Goal: Transaction & Acquisition: Purchase product/service

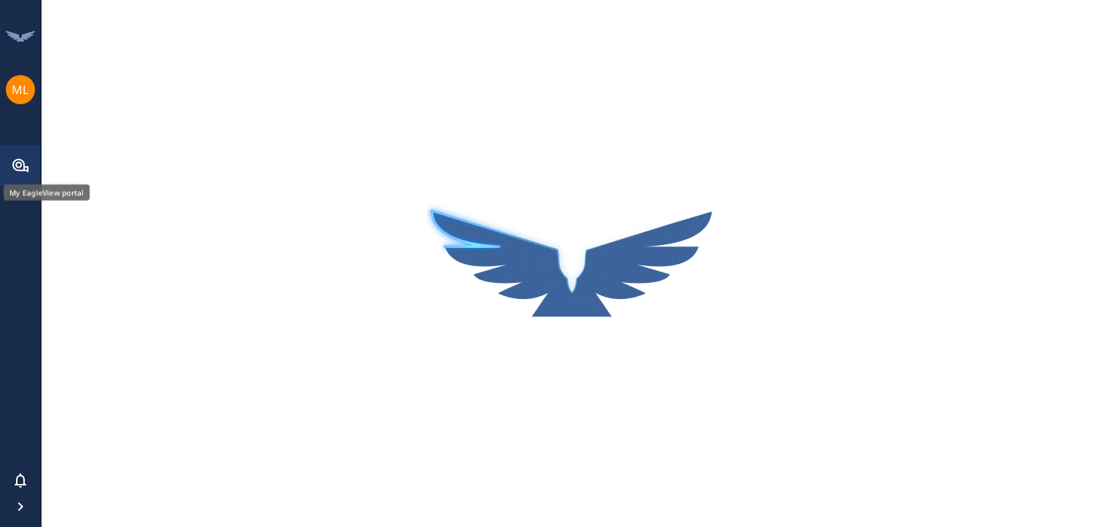
click at [12, 162] on icon at bounding box center [21, 166] width 18 height 18
click at [610, 290] on img at bounding box center [573, 264] width 292 height 219
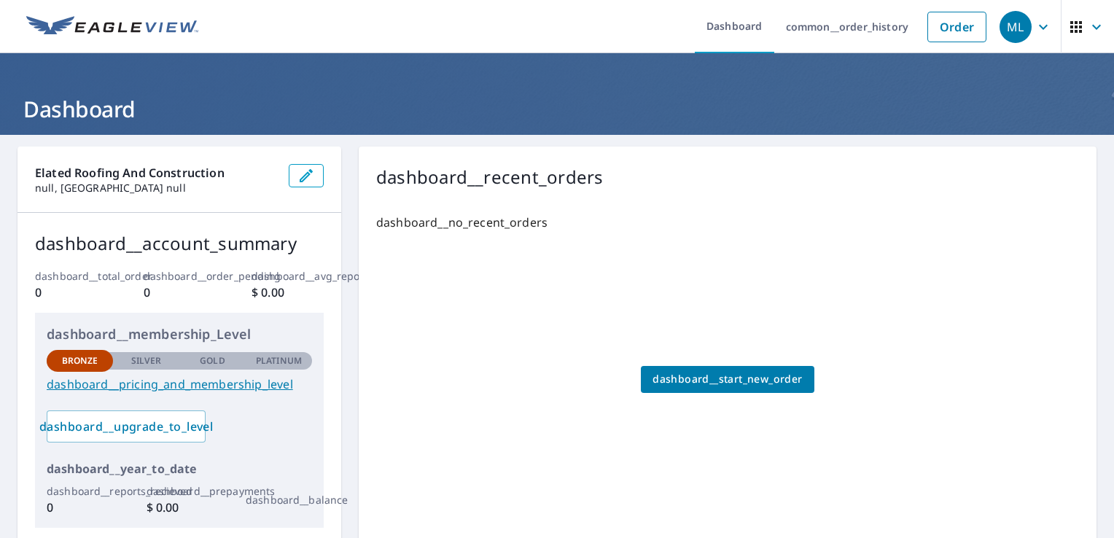
click at [726, 375] on span "dashboard__start_new_order" at bounding box center [728, 379] width 150 height 18
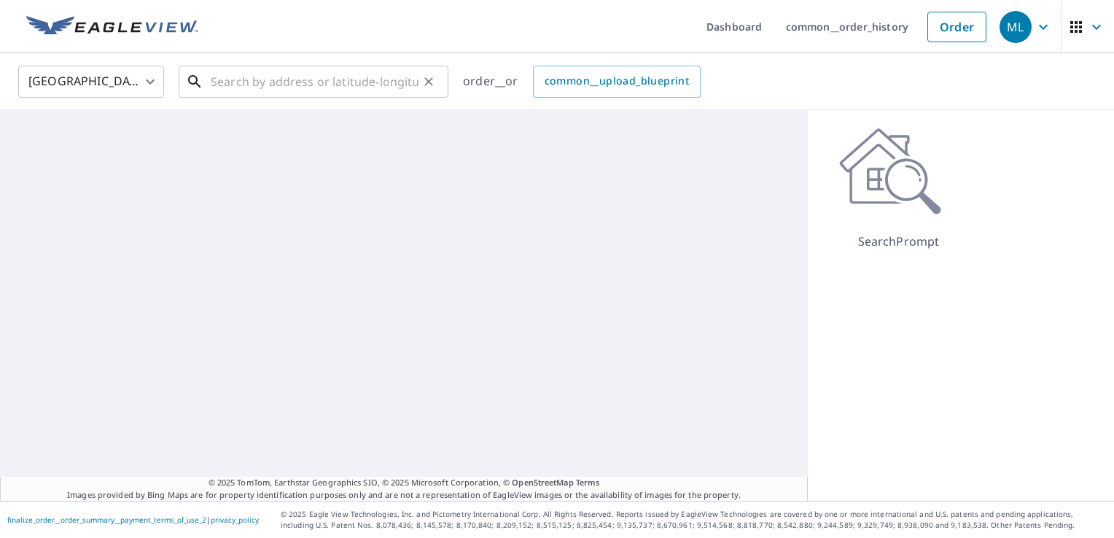
click at [258, 82] on input "text" at bounding box center [315, 81] width 208 height 41
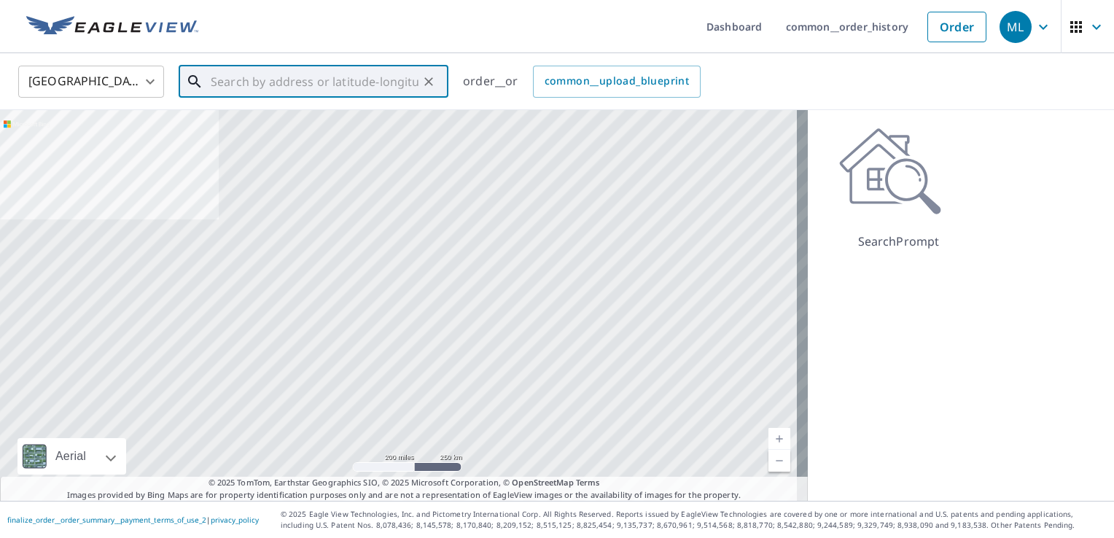
paste input "[STREET_ADDRESS][PERSON_NAME]"
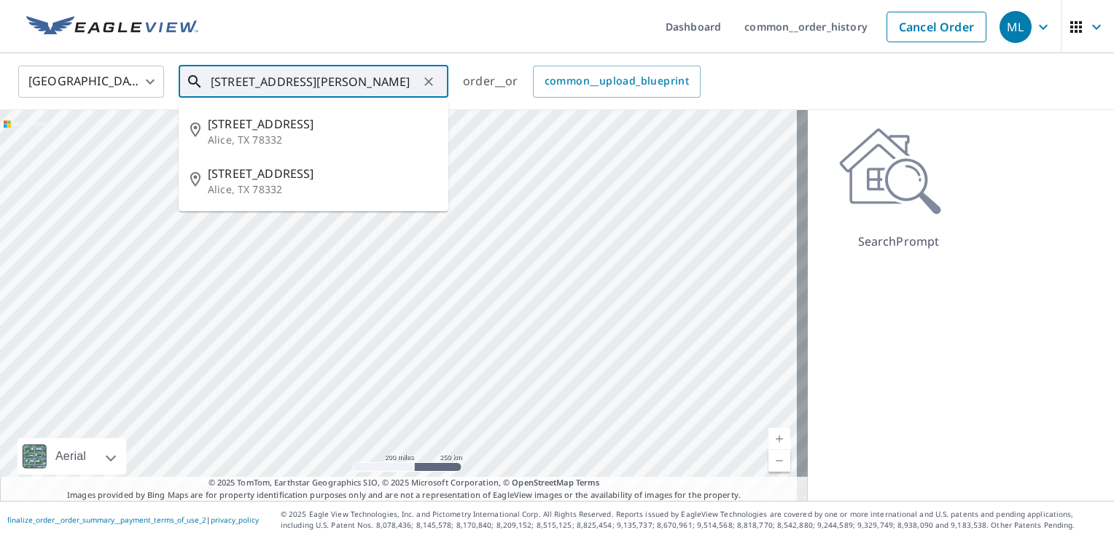
scroll to position [0, 2]
click at [270, 133] on p "Alice, TX 78332" at bounding box center [322, 140] width 229 height 15
type input "[STREET_ADDRESS][PERSON_NAME]"
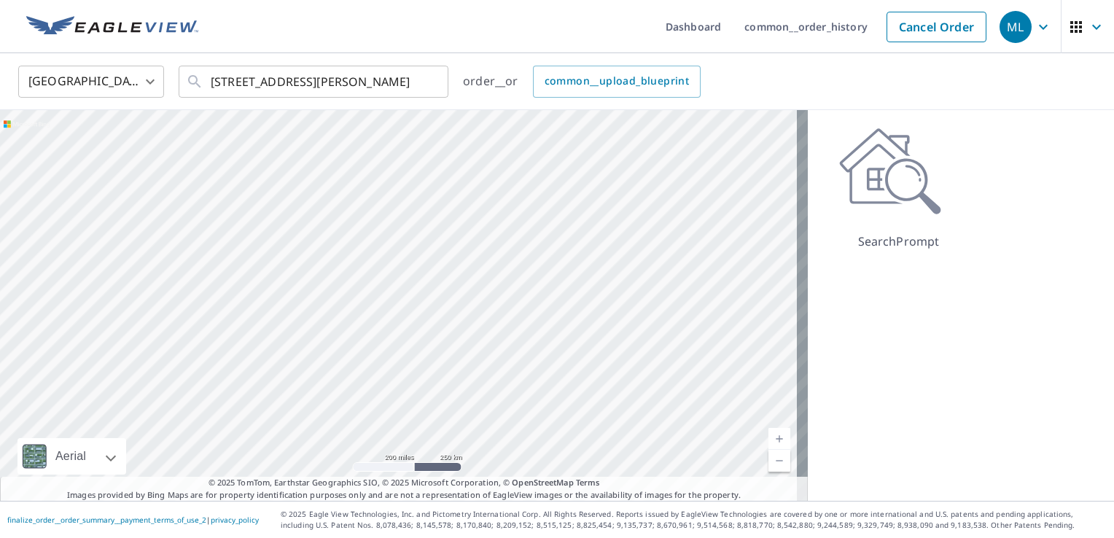
scroll to position [0, 0]
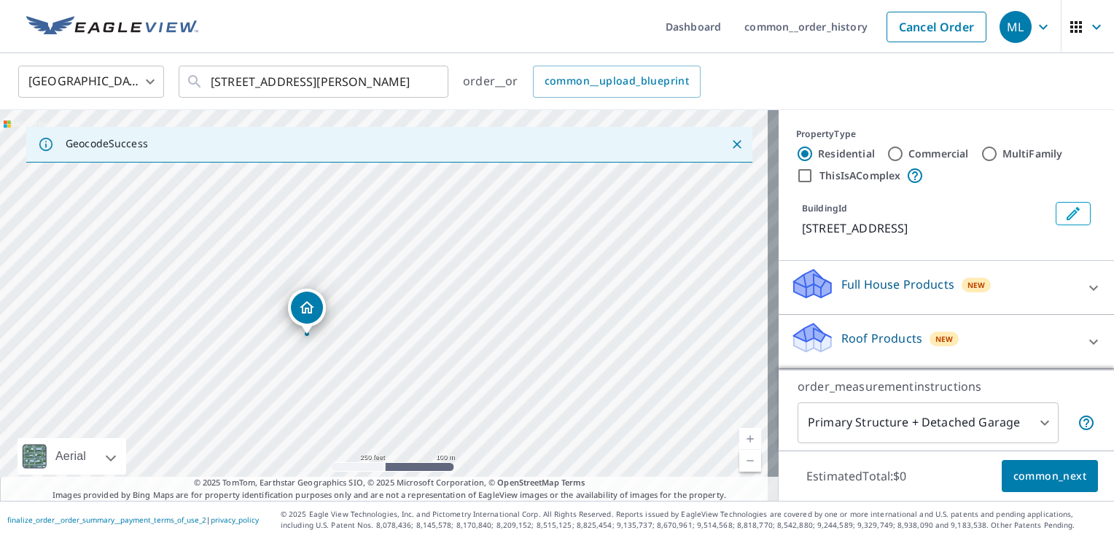
click at [307, 330] on div "Dropped pin, building 1, Residential property, 1325 Roosevelt Blvd Alice, TX 78…" at bounding box center [307, 326] width 19 height 15
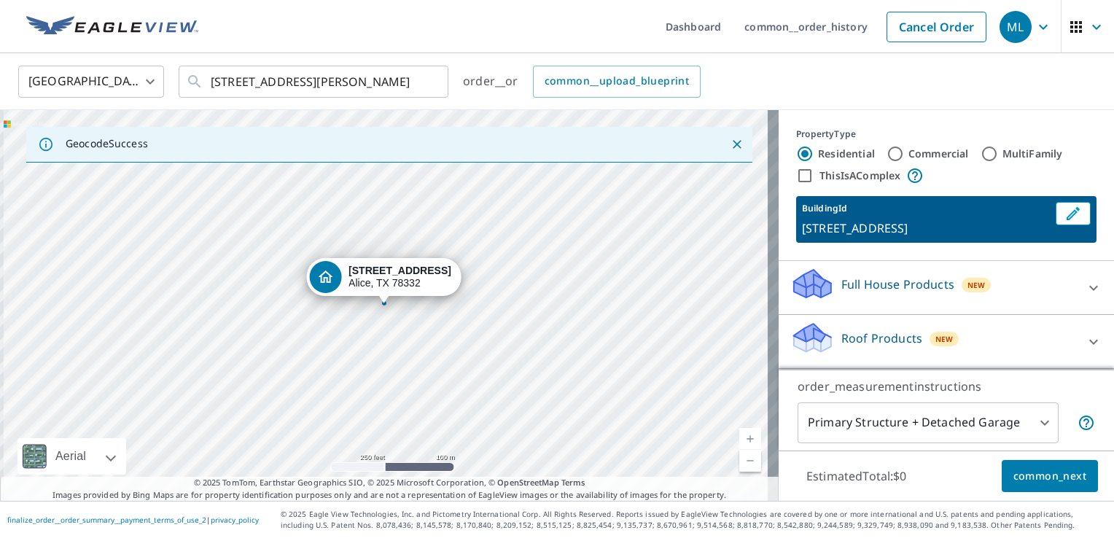
click at [307, 330] on div "[STREET_ADDRESS]" at bounding box center [389, 305] width 779 height 391
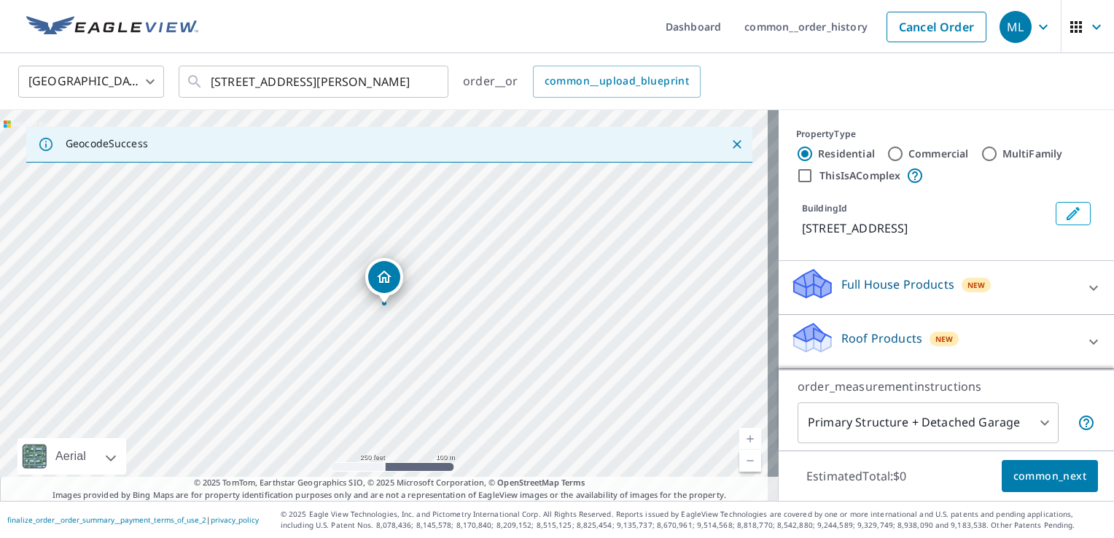
click at [388, 280] on icon "Dropped pin, building 1, Residential property, 1325 Roosevelt Blvd Alice, TX 78…" at bounding box center [384, 277] width 15 height 12
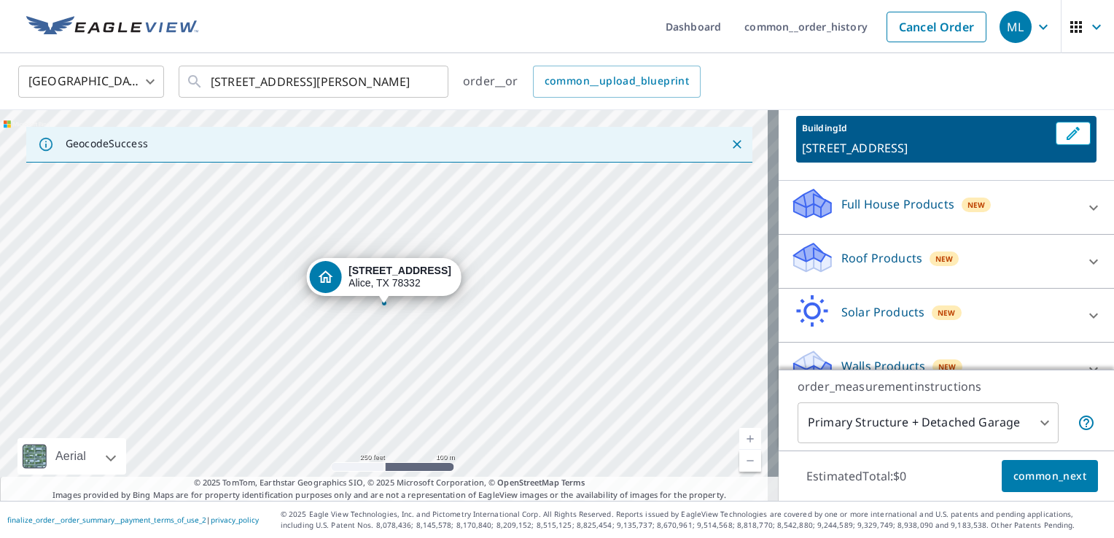
scroll to position [106, 0]
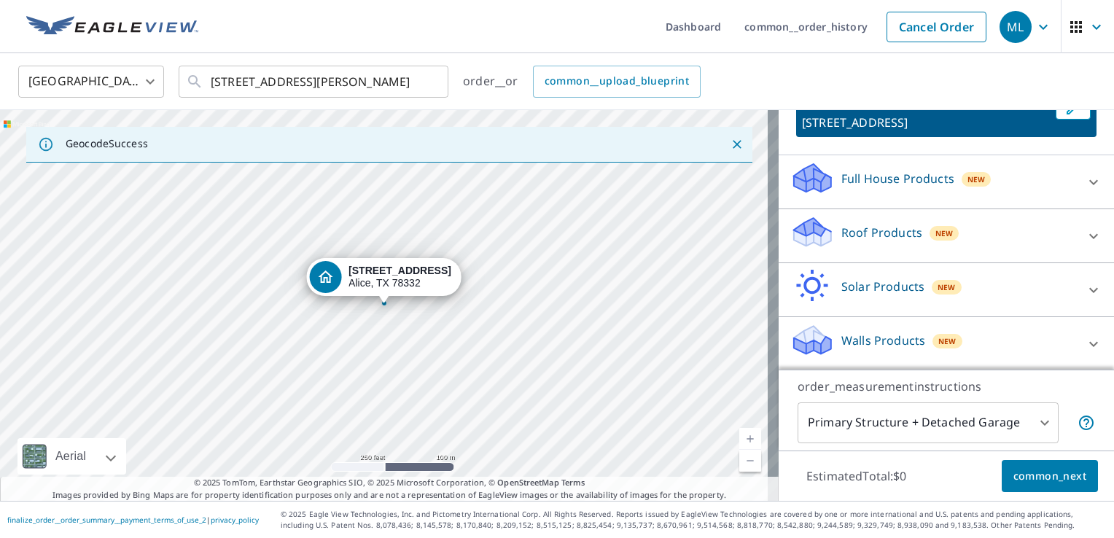
click at [893, 235] on p "Roof Products" at bounding box center [882, 233] width 81 height 18
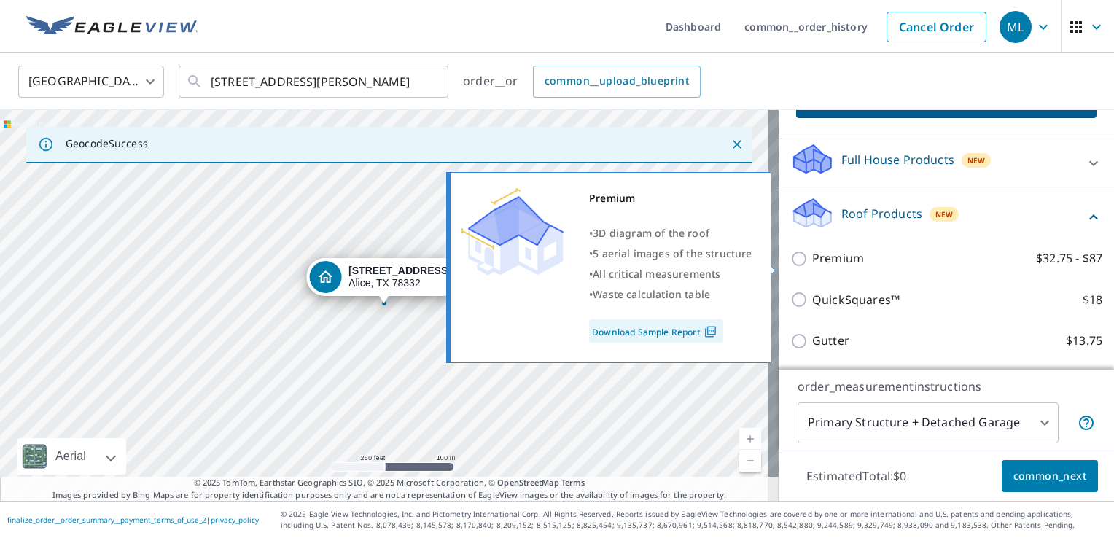
scroll to position [179, 0]
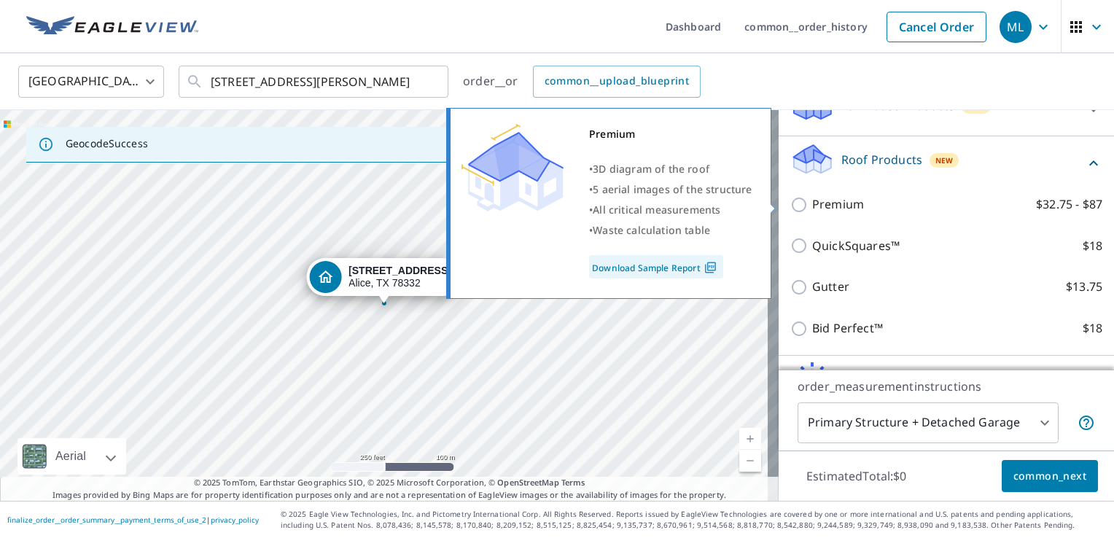
click at [826, 204] on p "Premium" at bounding box center [838, 204] width 52 height 18
click at [812, 204] on input "Premium $32.75 - $87" at bounding box center [802, 205] width 22 height 18
checkbox input "true"
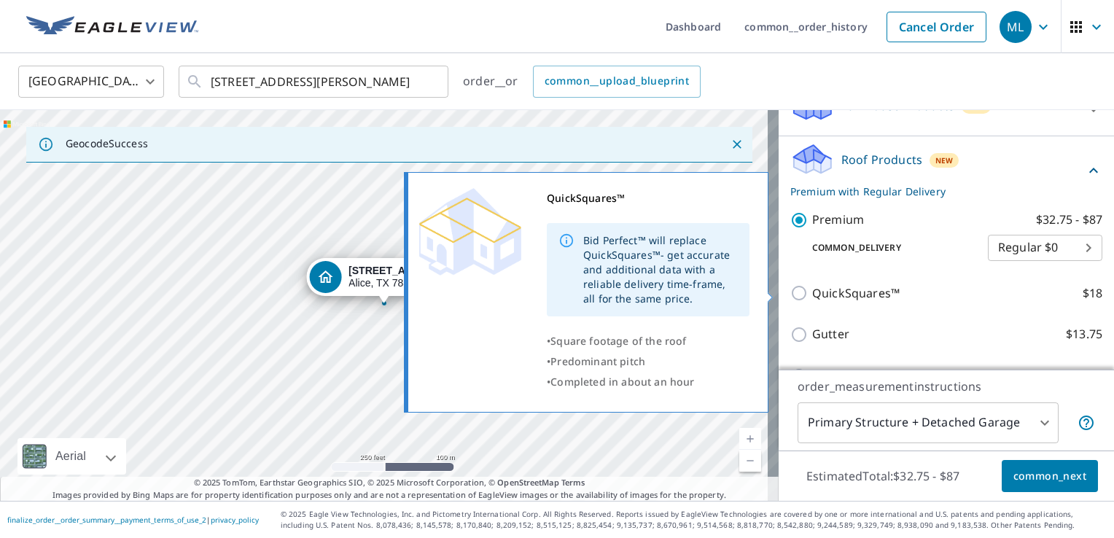
click at [814, 290] on p "QuickSquares™" at bounding box center [856, 293] width 88 height 18
click at [812, 290] on input "QuickSquares™ $18" at bounding box center [802, 293] width 22 height 18
checkbox input "true"
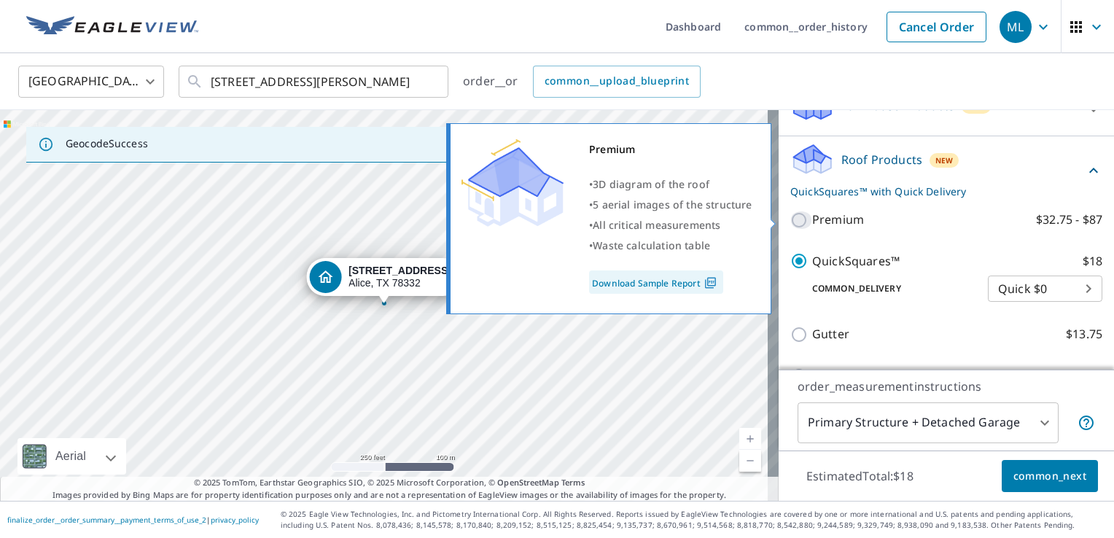
click at [791, 216] on input "Premium $32.75 - $87" at bounding box center [802, 221] width 22 height 18
checkbox input "true"
checkbox input "false"
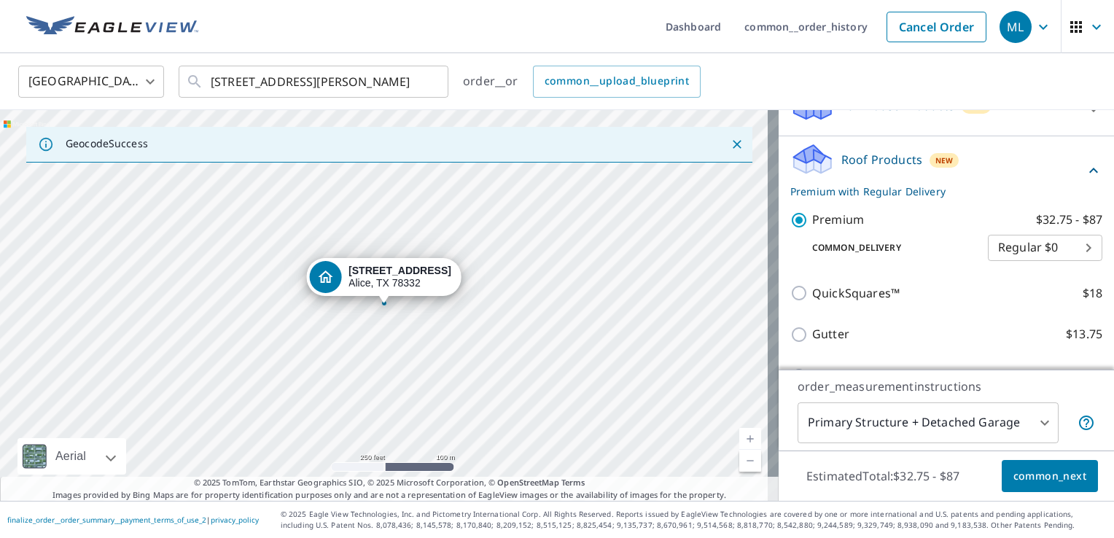
click at [1055, 250] on body "ML ML Dashboard common__order_history Cancel Order ML [GEOGRAPHIC_DATA] [GEOGRA…" at bounding box center [557, 269] width 1114 height 538
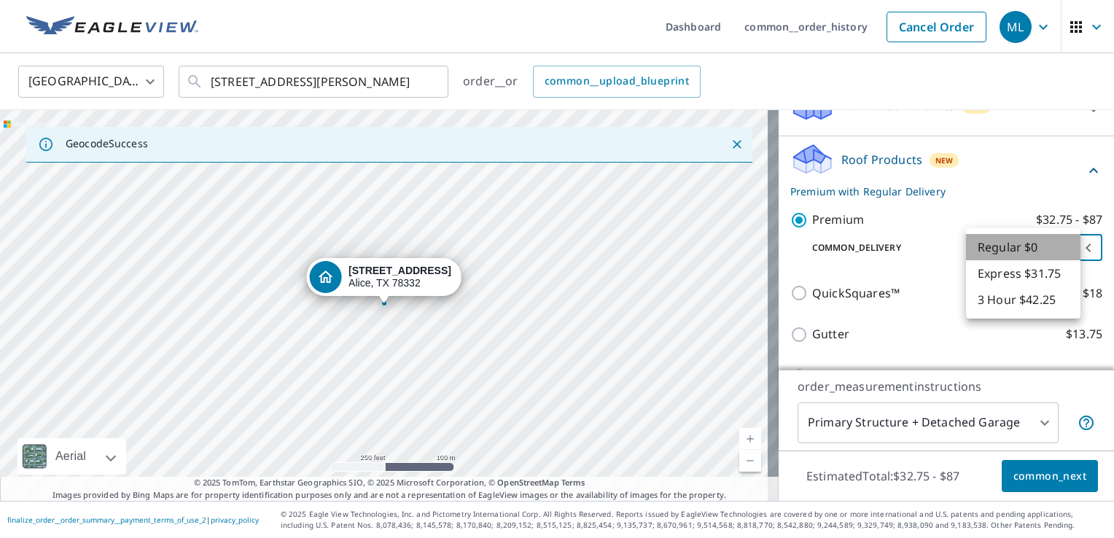
click at [1055, 250] on li "Regular $0" at bounding box center [1023, 247] width 115 height 26
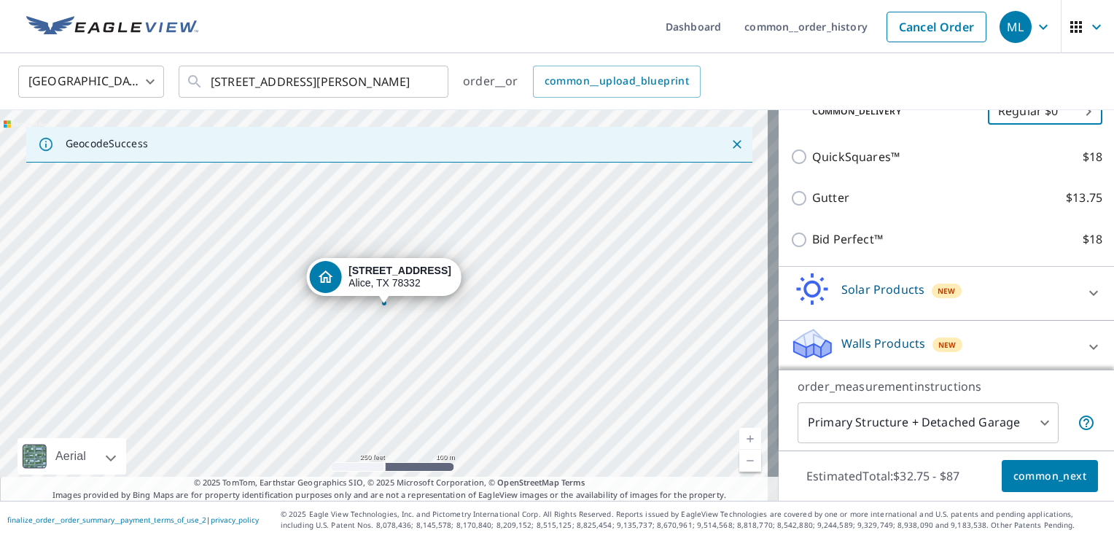
scroll to position [318, 0]
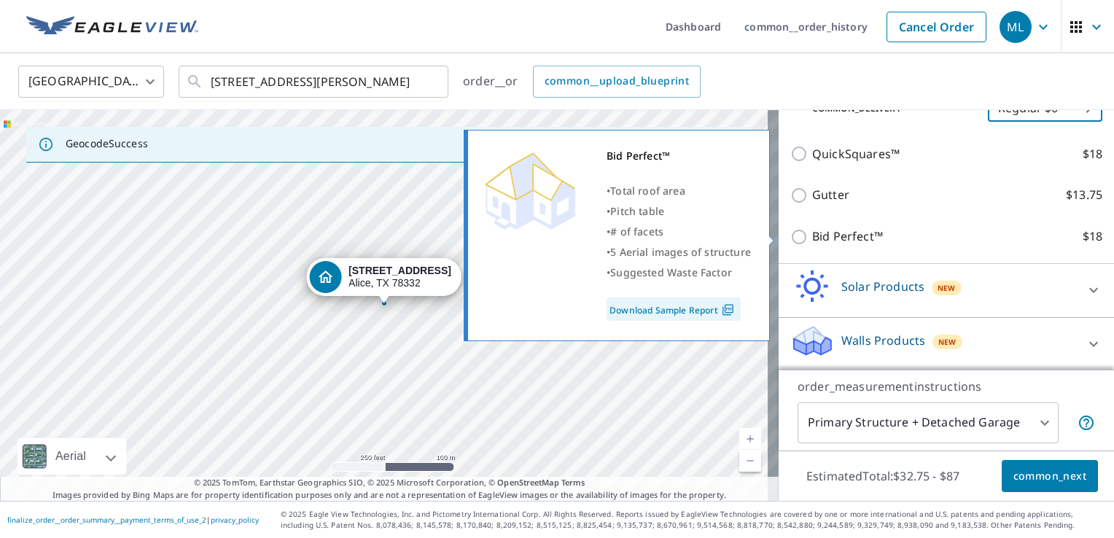
click at [791, 244] on input "Bid Perfect™ $18" at bounding box center [802, 237] width 22 height 18
checkbox input "true"
checkbox input "false"
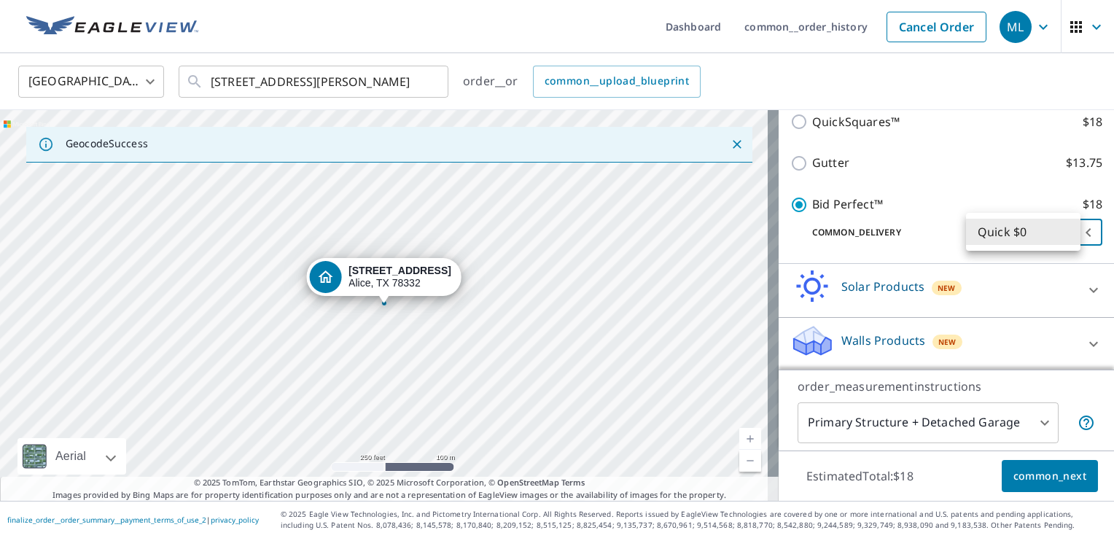
click at [979, 236] on body "ML ML Dashboard common__order_history Cancel Order ML [GEOGRAPHIC_DATA] [GEOGRA…" at bounding box center [557, 269] width 1114 height 538
click at [979, 236] on li "Quick $0" at bounding box center [1023, 232] width 115 height 26
click at [931, 230] on p "common_delivery" at bounding box center [890, 232] width 198 height 13
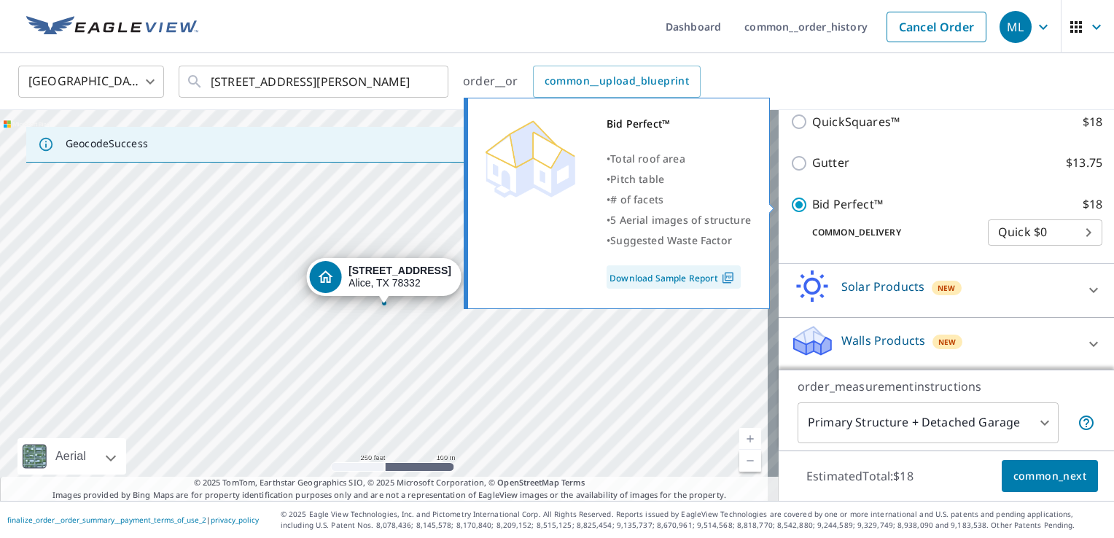
click at [664, 279] on link "Download Sample Report" at bounding box center [674, 276] width 134 height 23
